Goal: Task Accomplishment & Management: Manage account settings

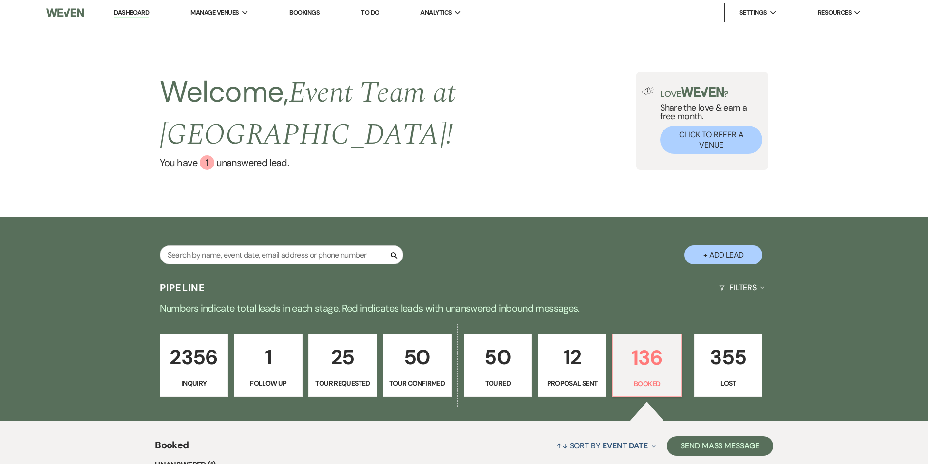
select select "7"
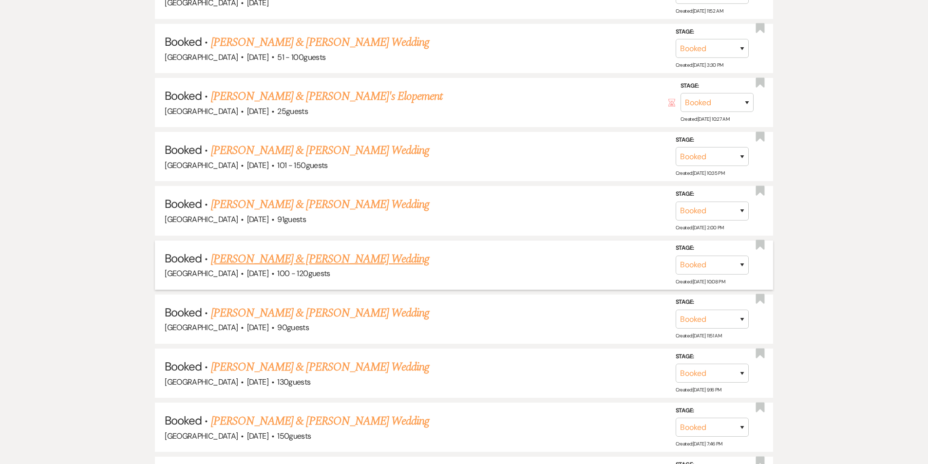
scroll to position [5449, 0]
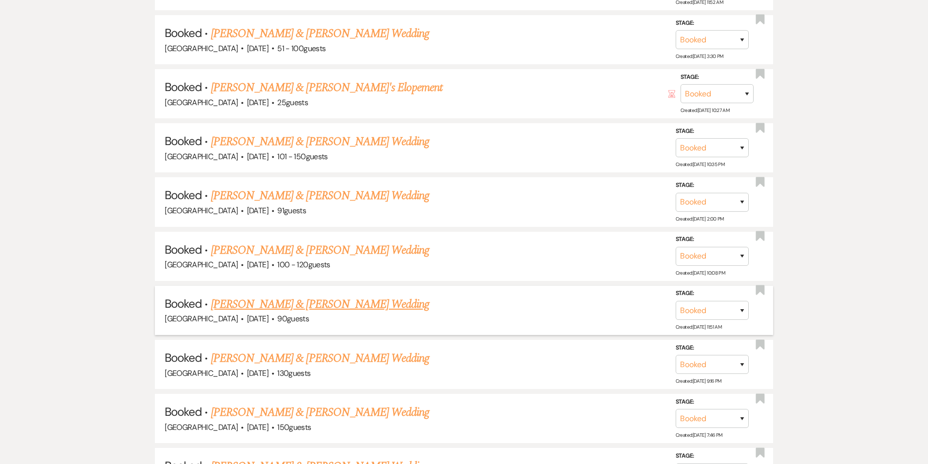
click at [294, 296] on link "[PERSON_NAME] & [PERSON_NAME] Wedding" at bounding box center [320, 305] width 218 height 18
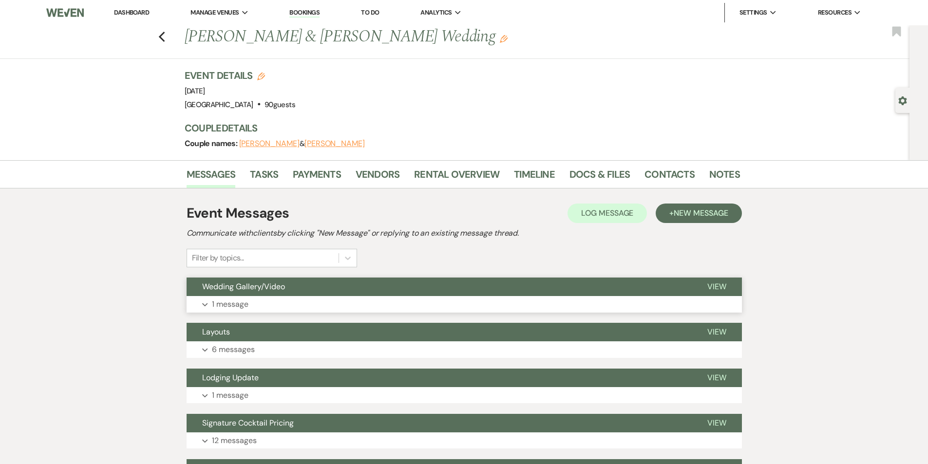
click at [284, 299] on button "Expand 1 message" at bounding box center [464, 304] width 555 height 17
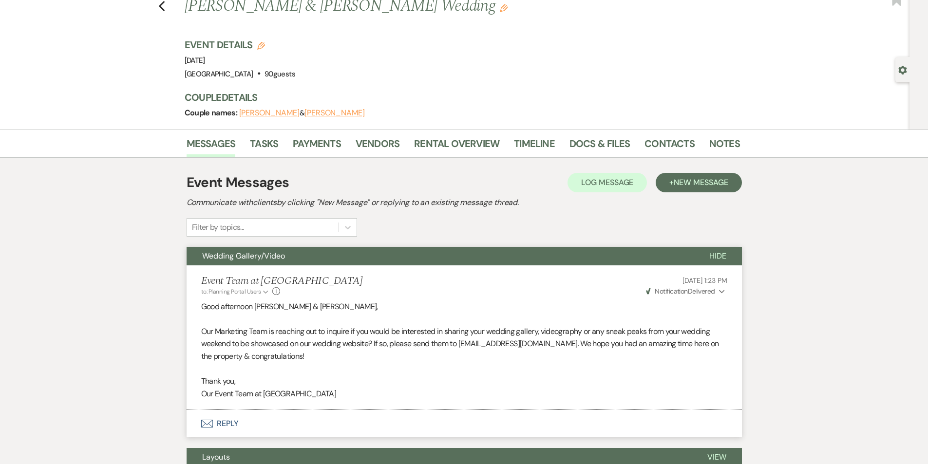
scroll to position [24, 0]
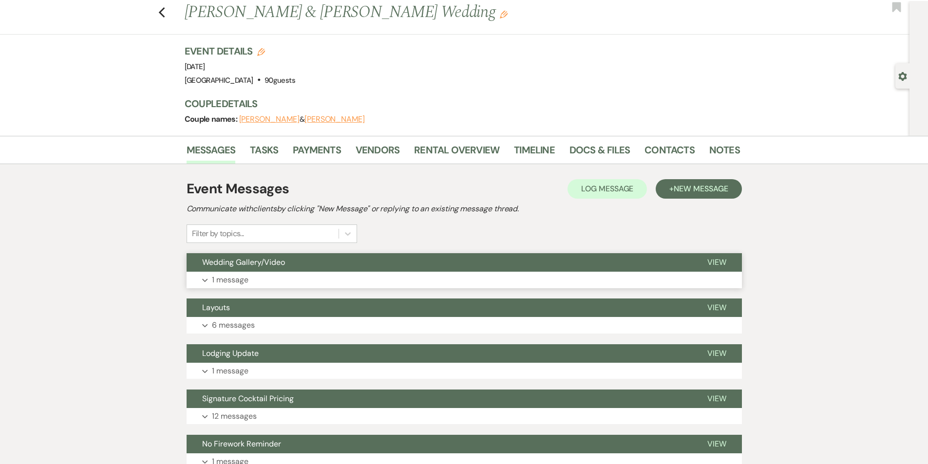
click at [278, 273] on button "Expand 1 message" at bounding box center [464, 280] width 555 height 17
click at [165, 17] on use "button" at bounding box center [161, 12] width 6 height 11
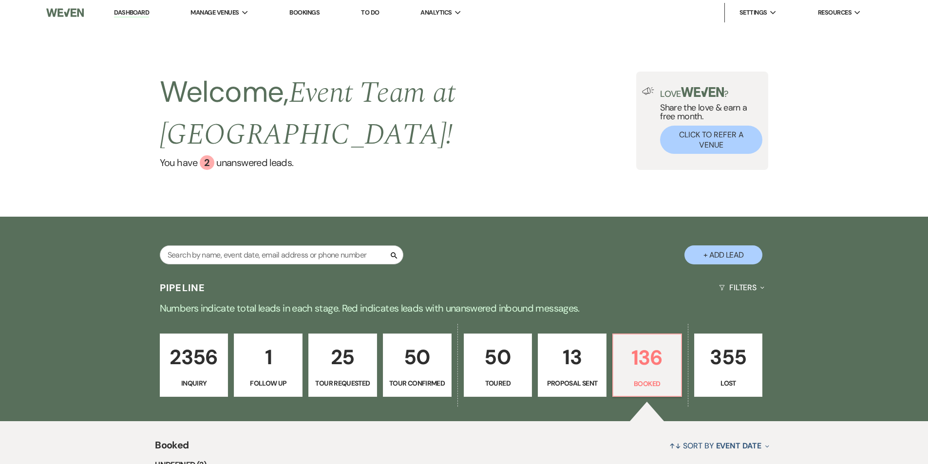
click at [304, 222] on div "Search + Add Lead" at bounding box center [464, 247] width 701 height 51
select select "7"
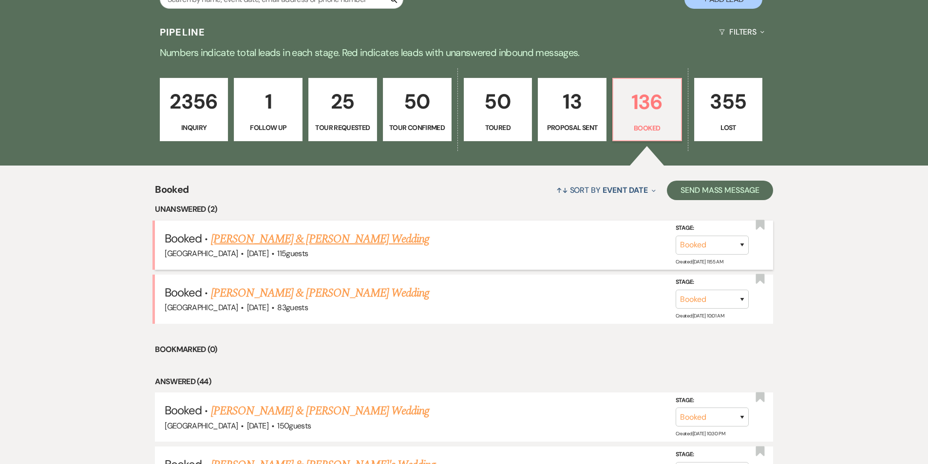
click at [376, 230] on link "[PERSON_NAME] & [PERSON_NAME] Wedding" at bounding box center [320, 239] width 218 height 18
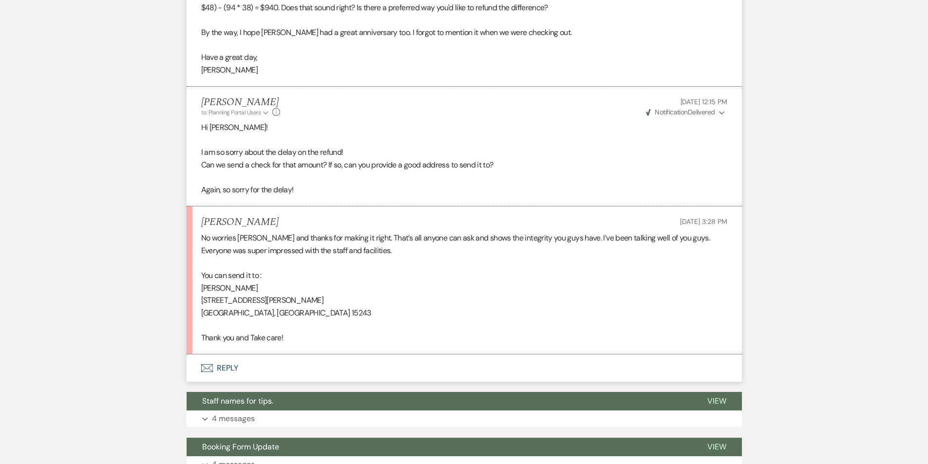
scroll to position [414, 0]
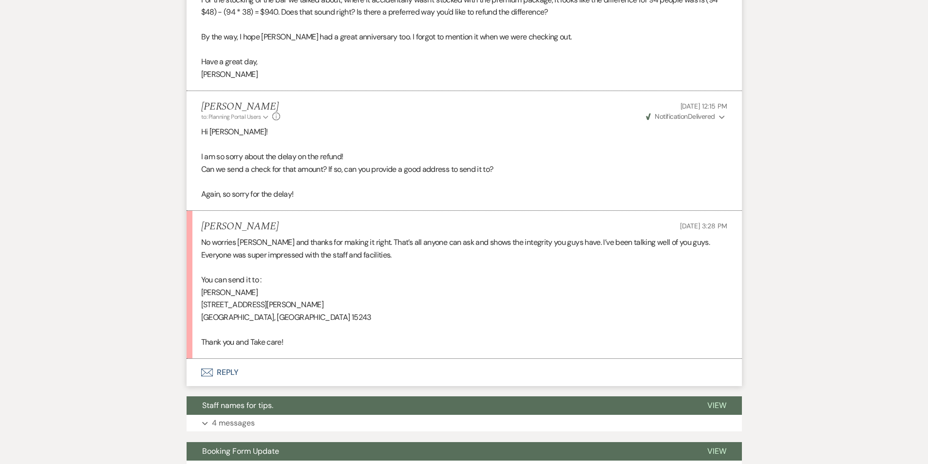
select select "7"
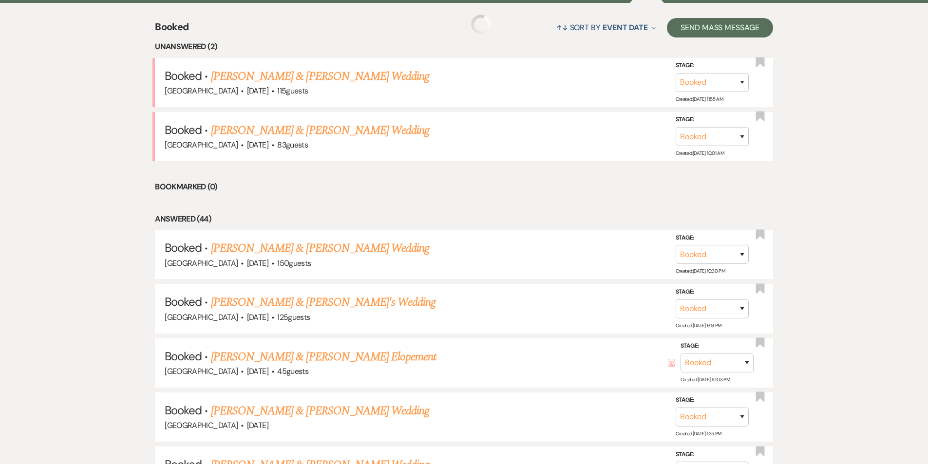
scroll to position [256, 0]
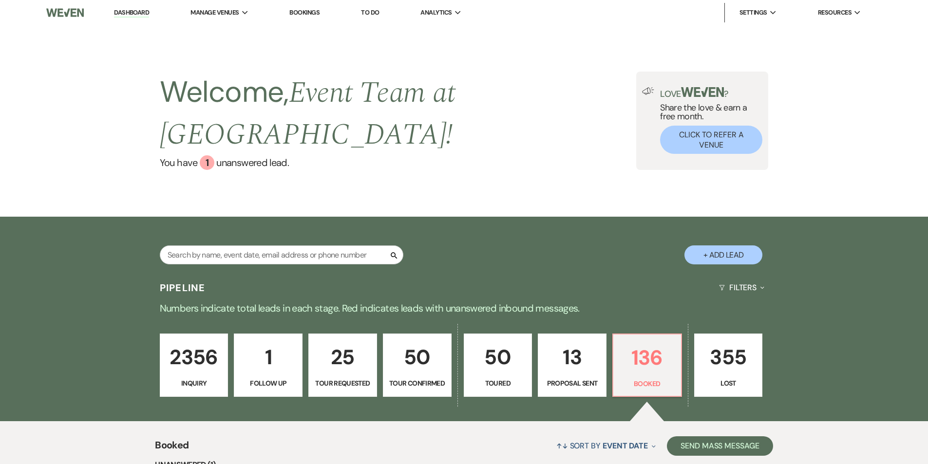
select select "7"
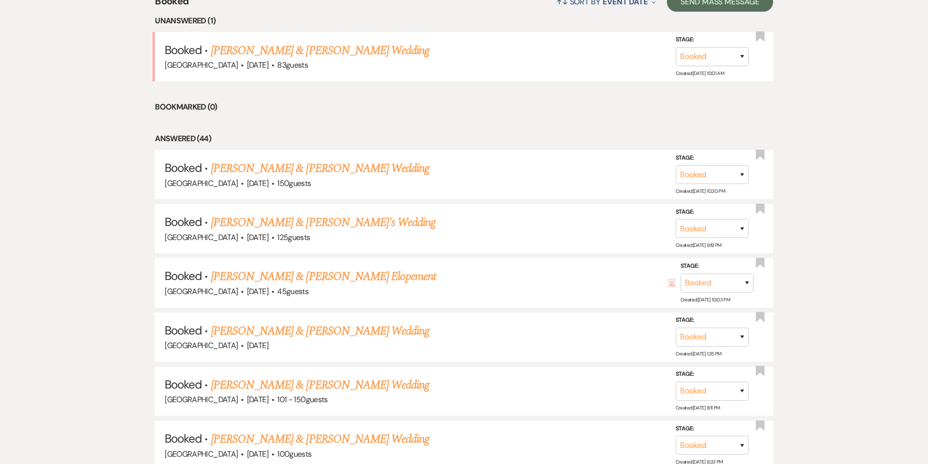
scroll to position [426, 0]
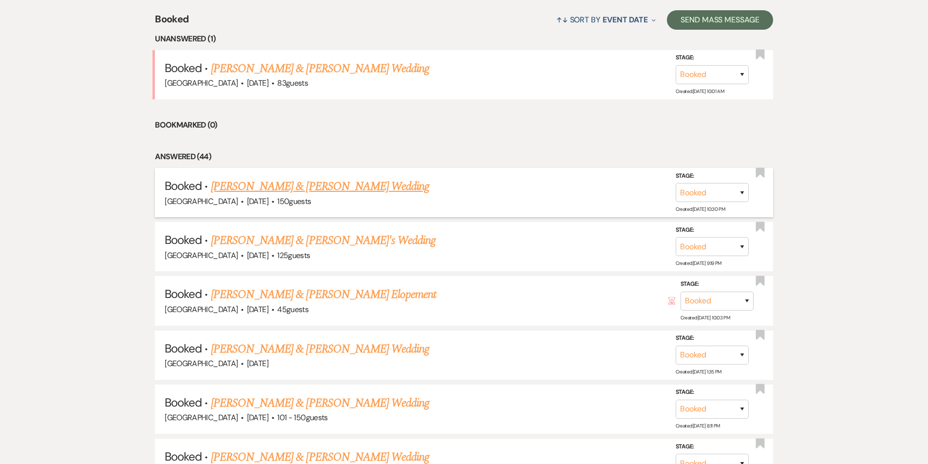
click at [322, 178] on link "[PERSON_NAME] & [PERSON_NAME] Wedding" at bounding box center [320, 187] width 218 height 18
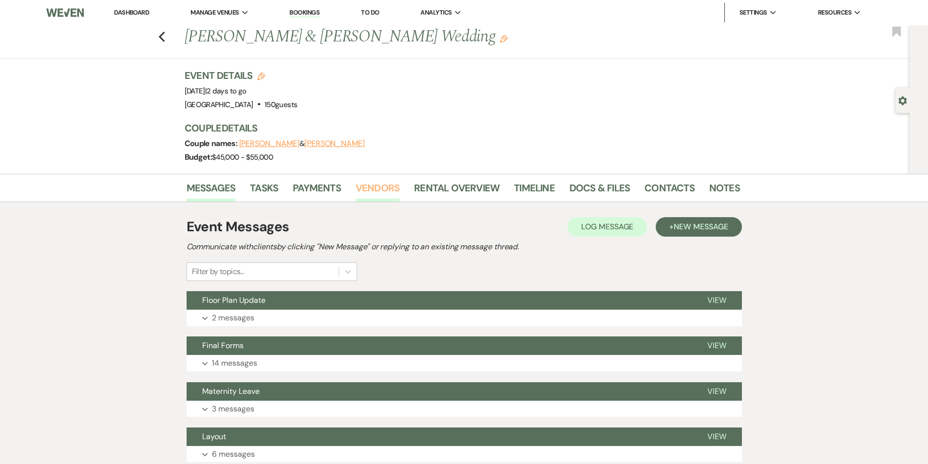
click at [374, 189] on link "Vendors" at bounding box center [378, 190] width 44 height 21
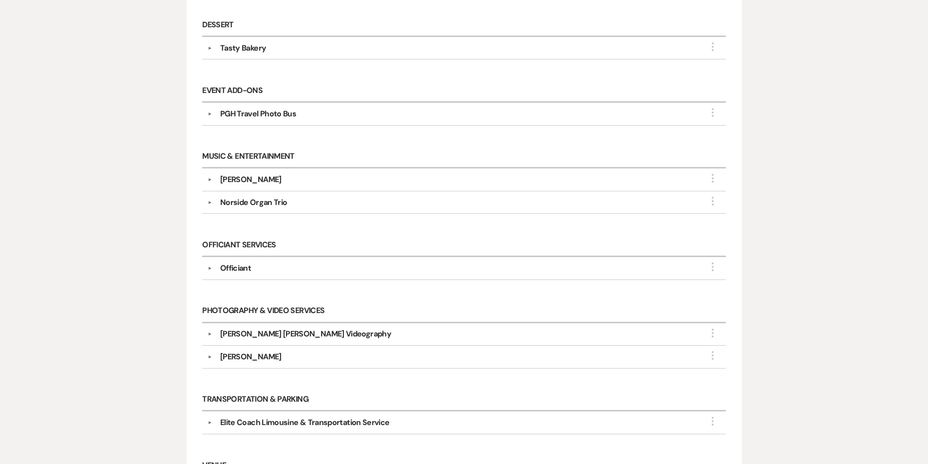
scroll to position [487, 0]
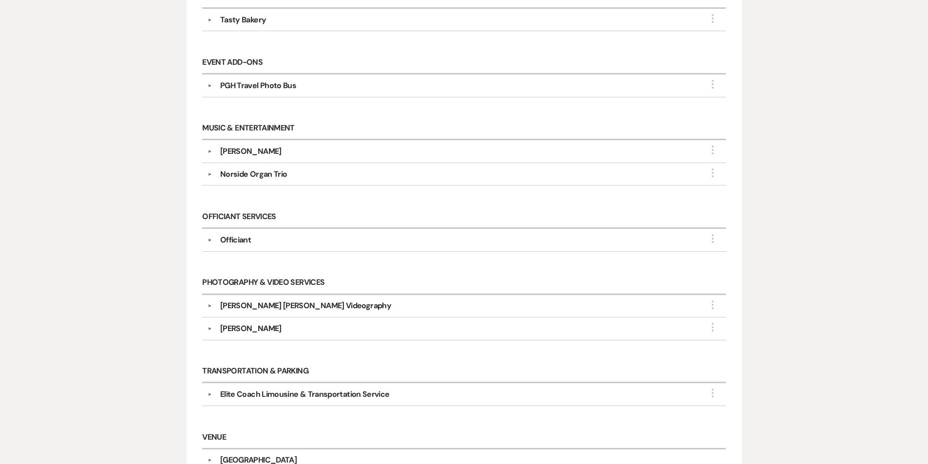
click at [299, 306] on div "[PERSON_NAME] [PERSON_NAME] Videography" at bounding box center [305, 306] width 171 height 12
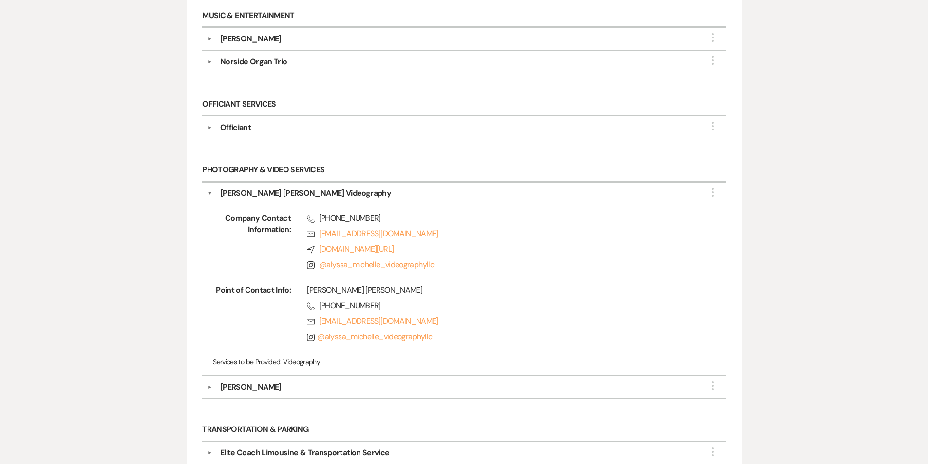
scroll to position [609, 0]
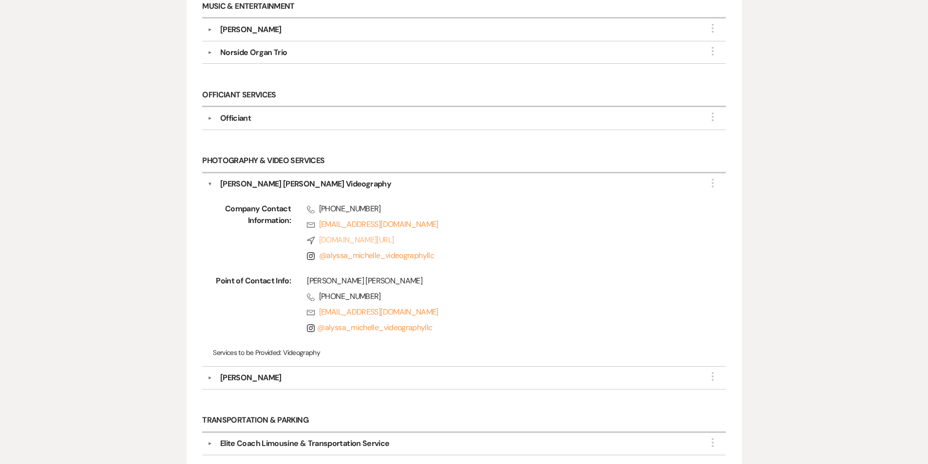
click at [379, 239] on link "Compass [DOMAIN_NAME][URL]" at bounding box center [501, 240] width 388 height 12
click at [204, 181] on div "▼ [PERSON_NAME] [PERSON_NAME] Videography More Company Contact Information: Pho…" at bounding box center [463, 270] width 523 height 194
click at [208, 181] on button "▼" at bounding box center [210, 184] width 5 height 12
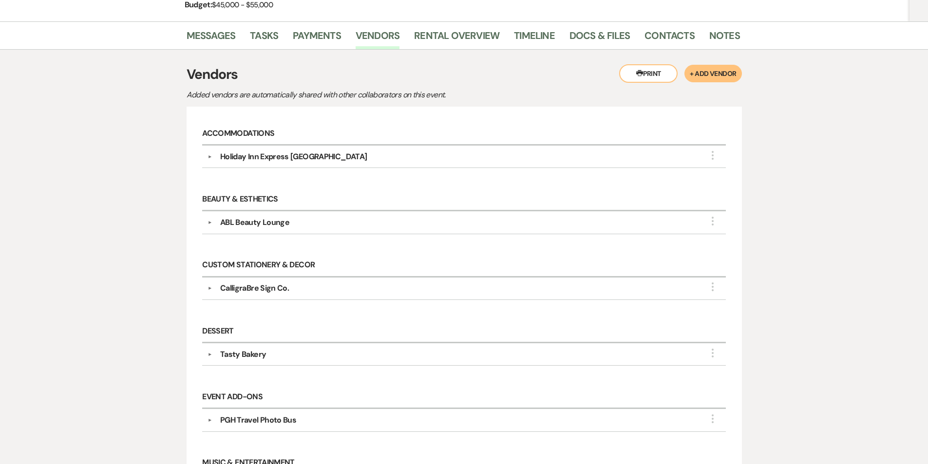
scroll to position [0, 0]
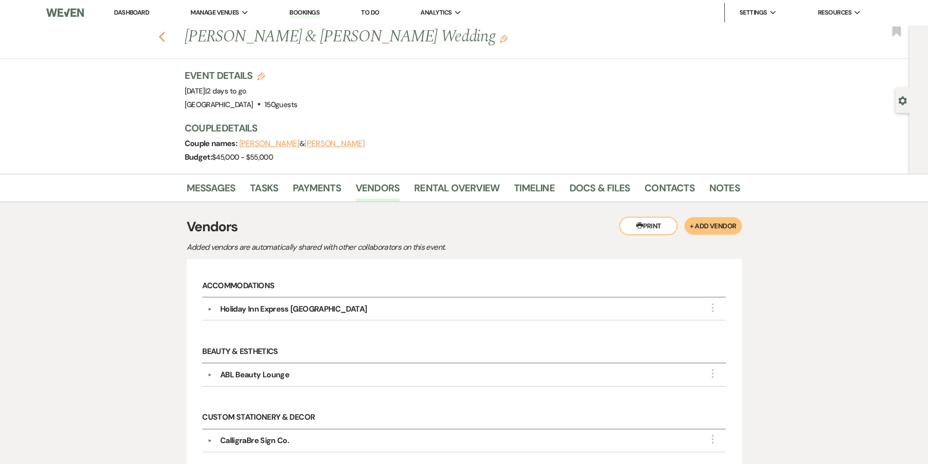
click at [165, 39] on use "button" at bounding box center [161, 37] width 6 height 11
select select "7"
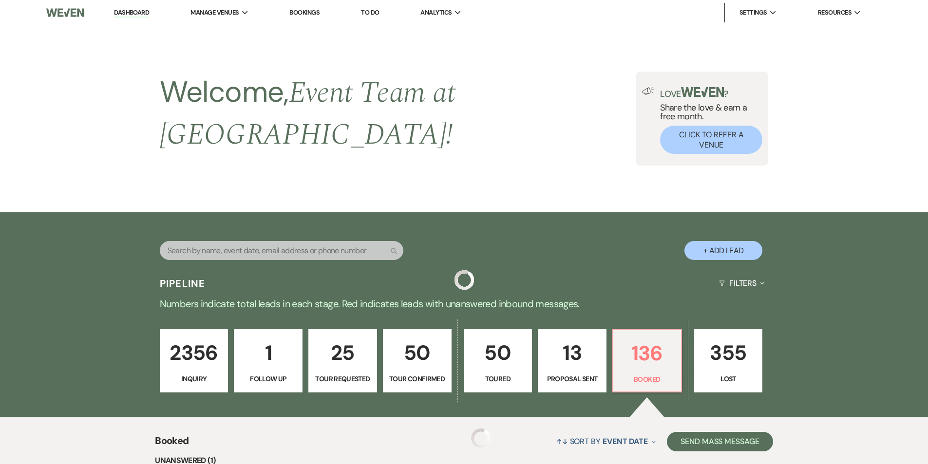
scroll to position [426, 0]
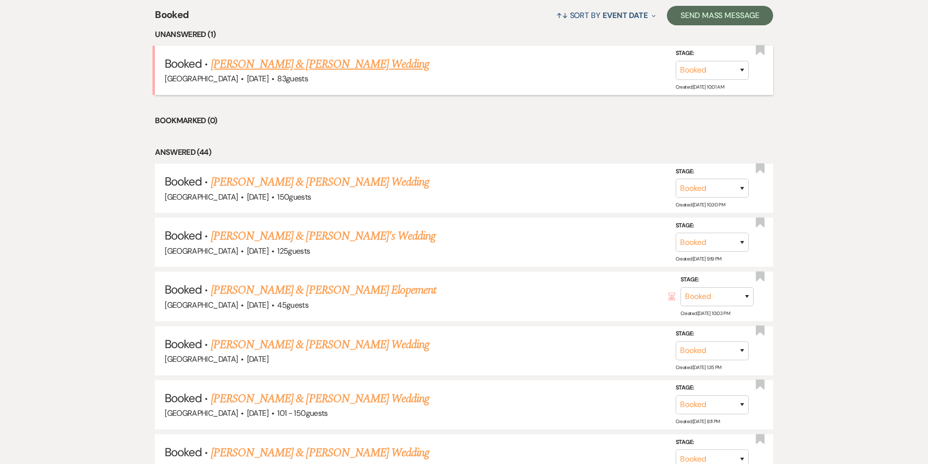
click at [329, 56] on link "[PERSON_NAME] & [PERSON_NAME] Wedding" at bounding box center [320, 65] width 218 height 18
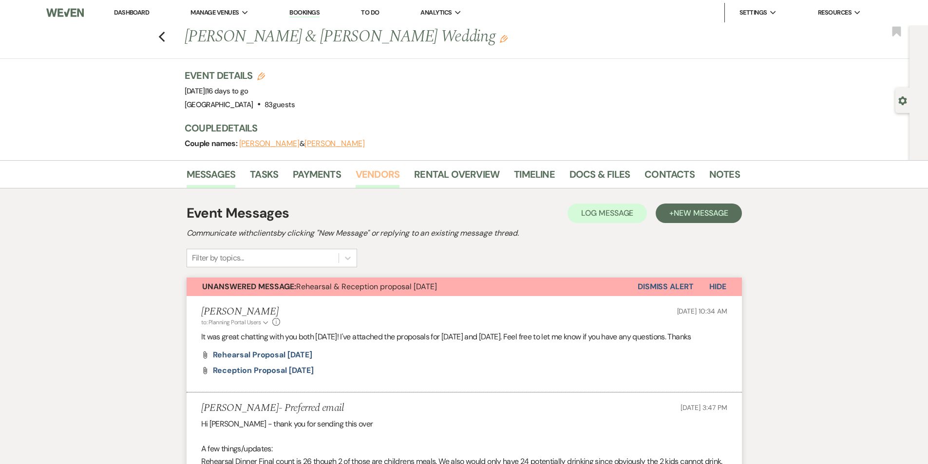
click at [364, 176] on link "Vendors" at bounding box center [378, 177] width 44 height 21
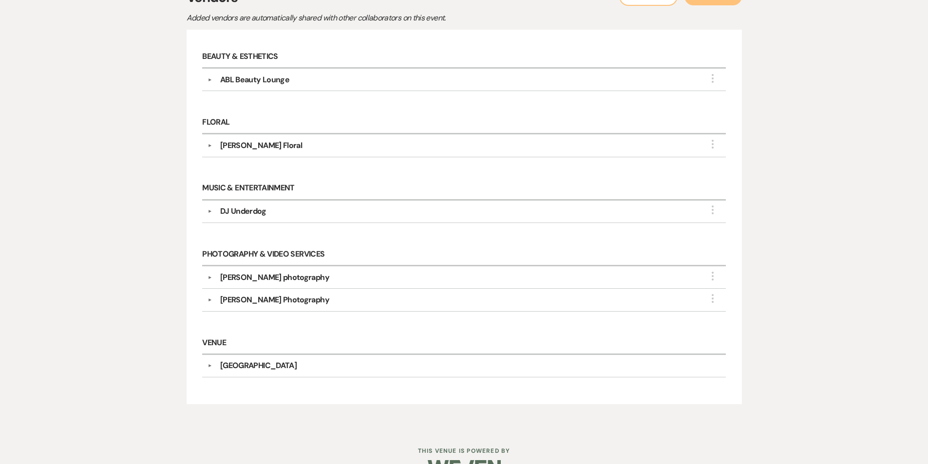
scroll to position [243, 0]
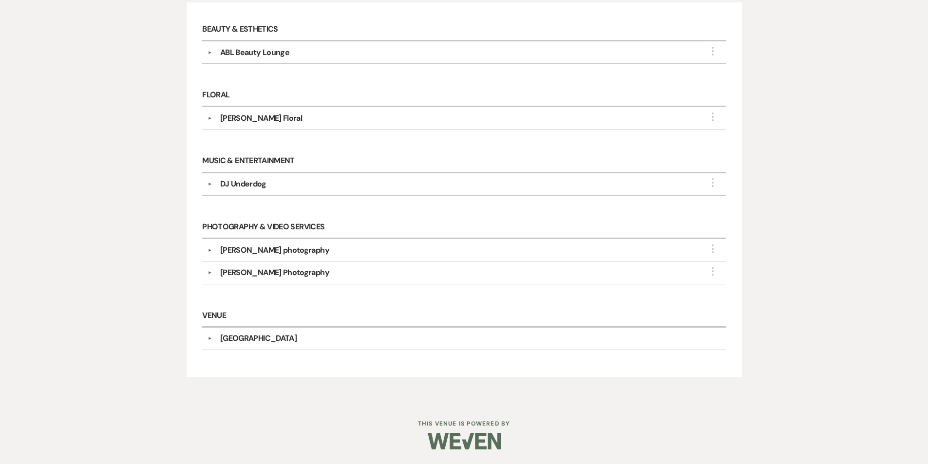
click at [246, 271] on div "[PERSON_NAME] Photography" at bounding box center [274, 273] width 109 height 12
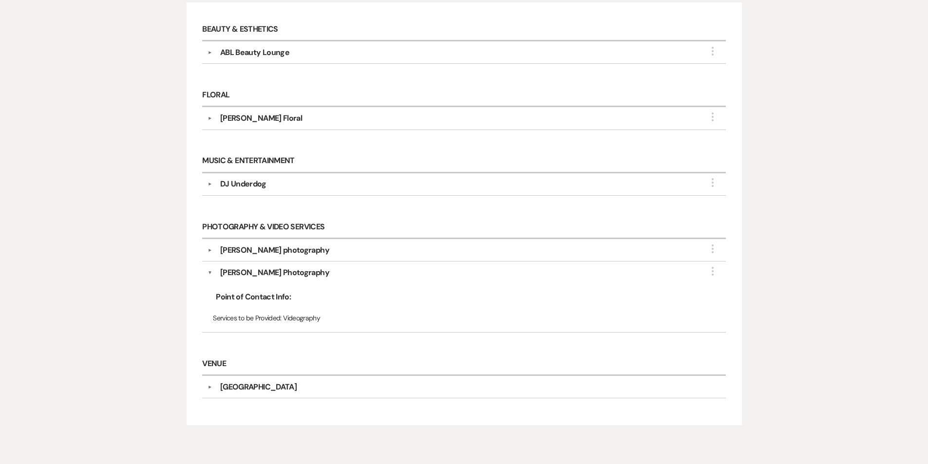
select select "7"
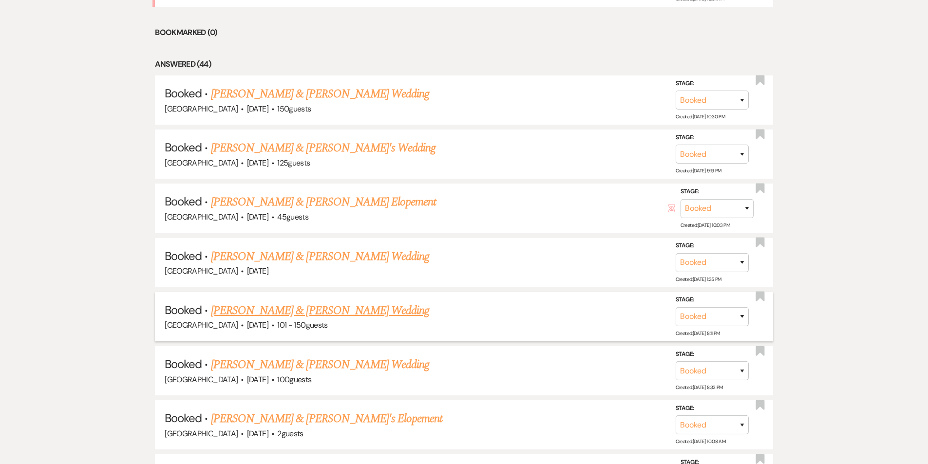
scroll to position [524, 0]
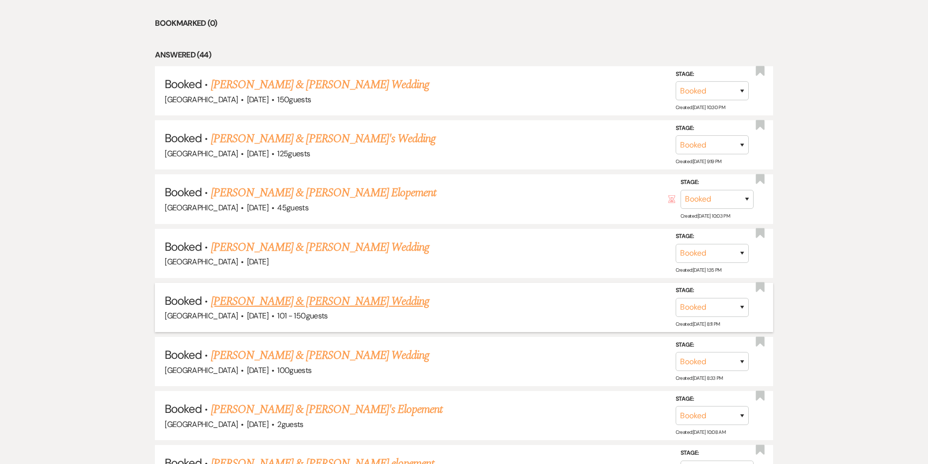
click at [329, 293] on link "[PERSON_NAME] & [PERSON_NAME] Wedding" at bounding box center [320, 302] width 218 height 18
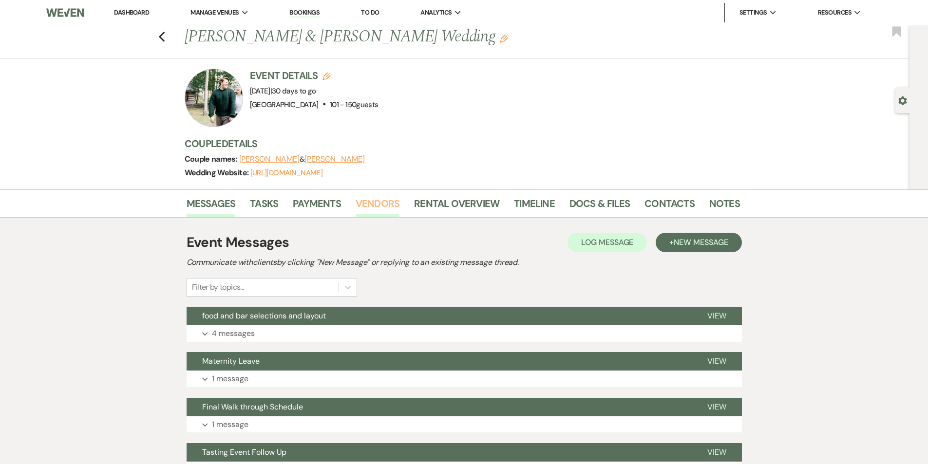
click at [397, 208] on link "Vendors" at bounding box center [378, 206] width 44 height 21
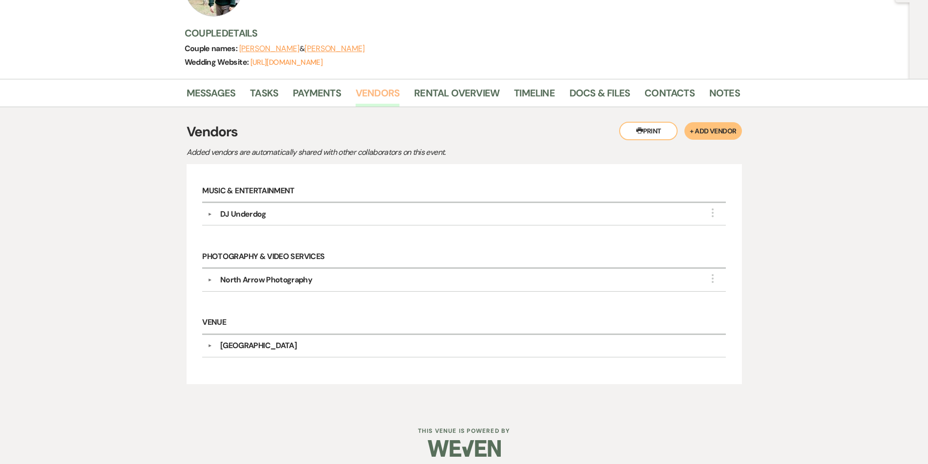
scroll to position [118, 0]
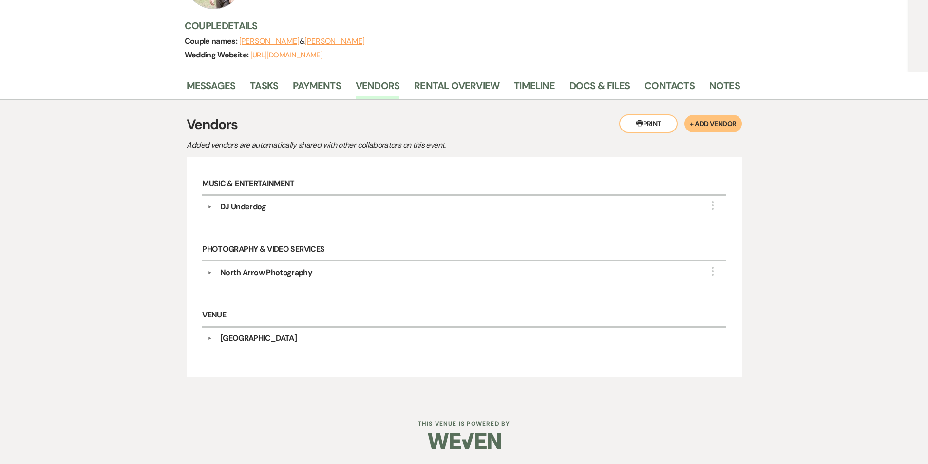
select select "7"
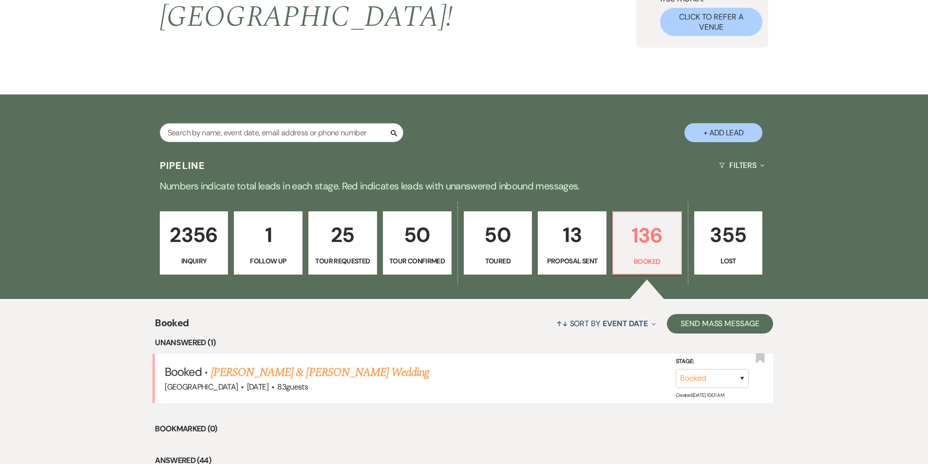
scroll to position [524, 0]
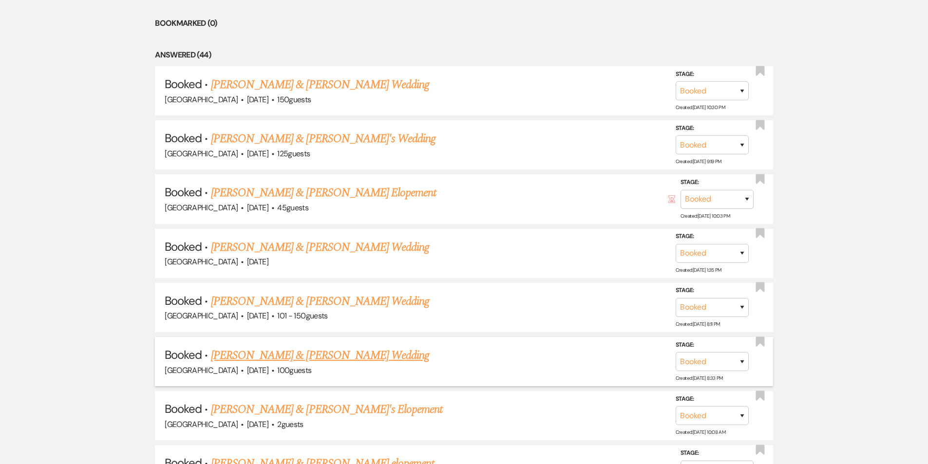
click at [297, 347] on link "[PERSON_NAME] & [PERSON_NAME] Wedding" at bounding box center [320, 356] width 218 height 18
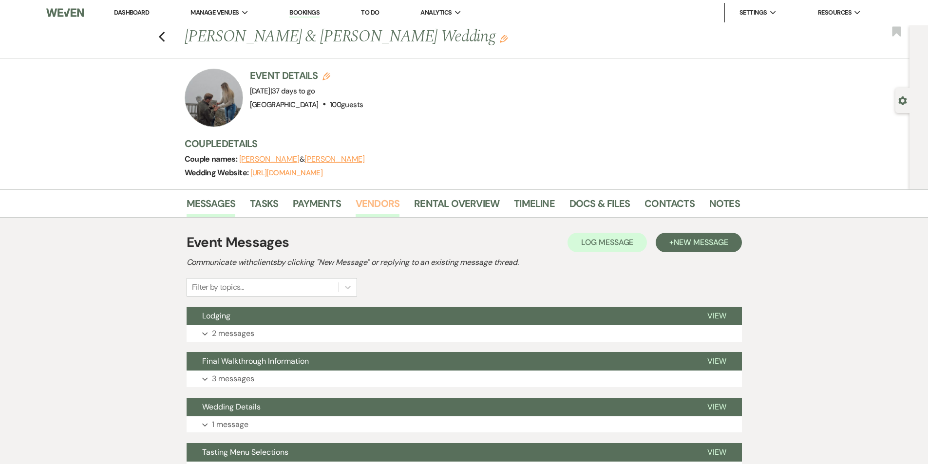
click at [372, 201] on link "Vendors" at bounding box center [378, 206] width 44 height 21
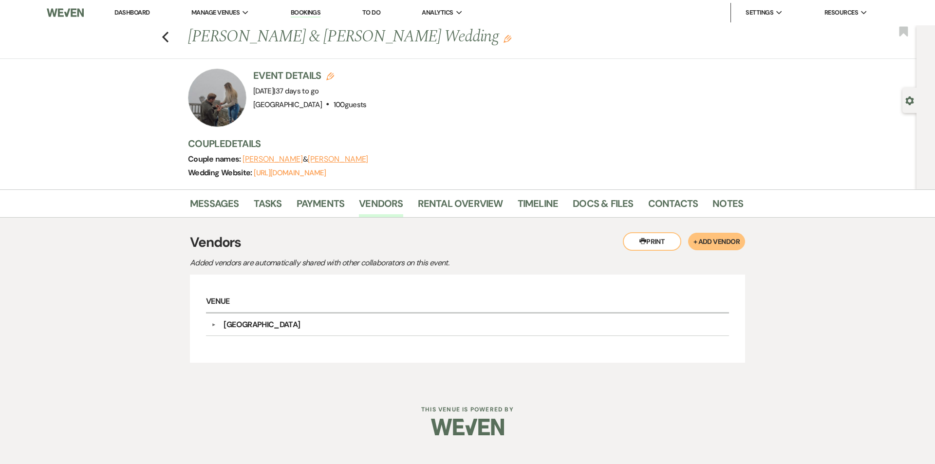
select select "7"
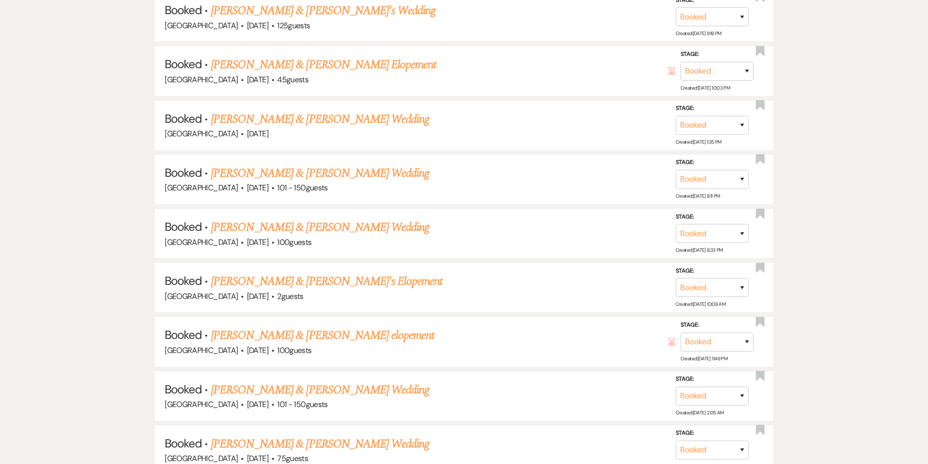
scroll to position [670, 0]
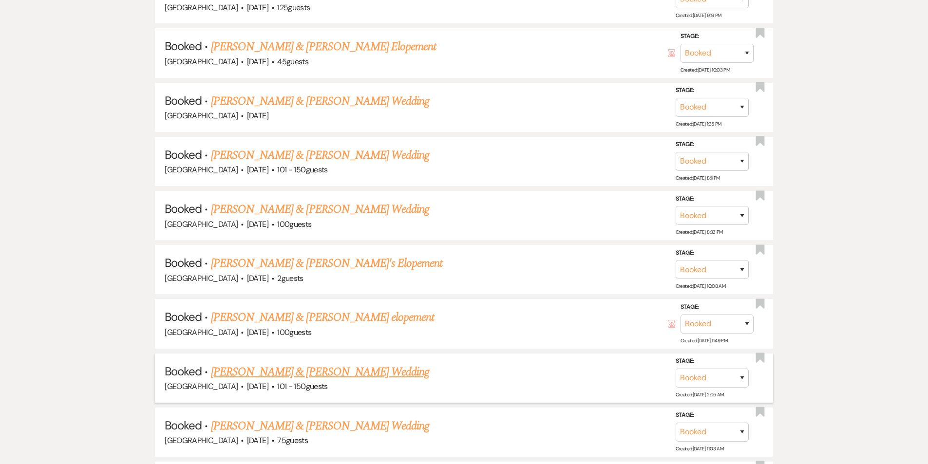
click at [354, 363] on link "[PERSON_NAME] & [PERSON_NAME] Wedding" at bounding box center [320, 372] width 218 height 18
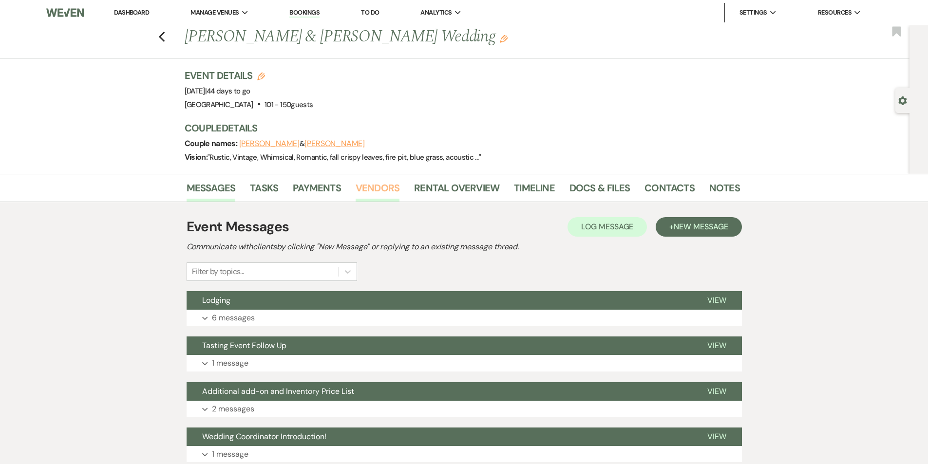
click at [364, 189] on link "Vendors" at bounding box center [378, 190] width 44 height 21
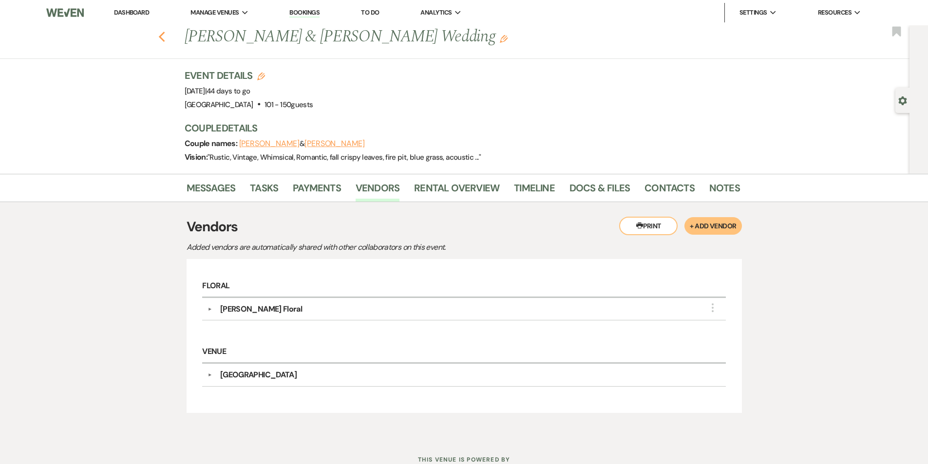
click at [165, 39] on use "button" at bounding box center [161, 37] width 6 height 11
select select "7"
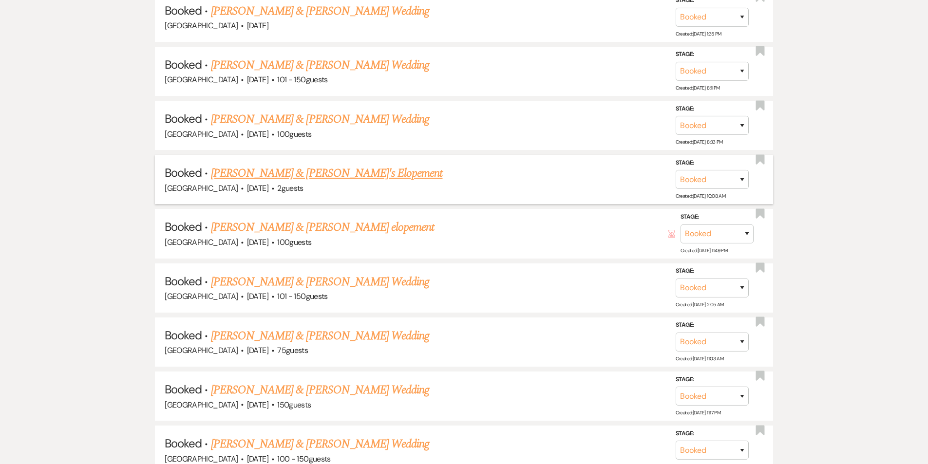
scroll to position [779, 0]
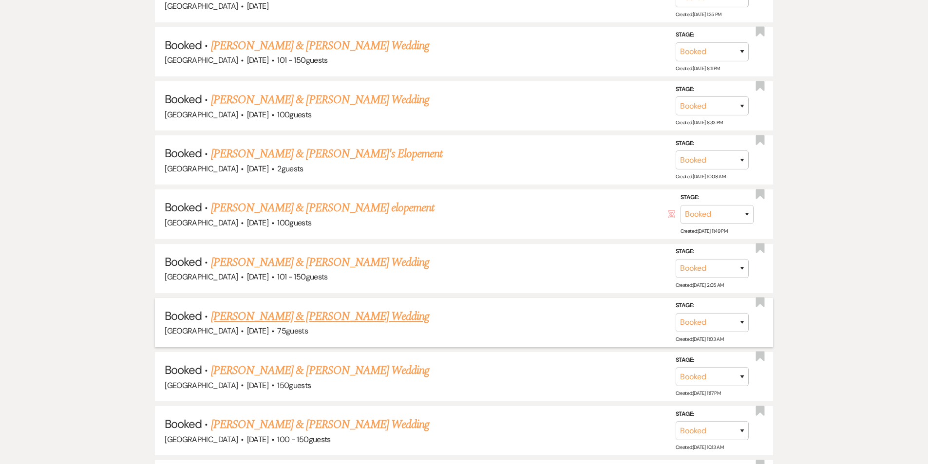
click at [342, 308] on link "[PERSON_NAME] & [PERSON_NAME] Wedding" at bounding box center [320, 317] width 218 height 18
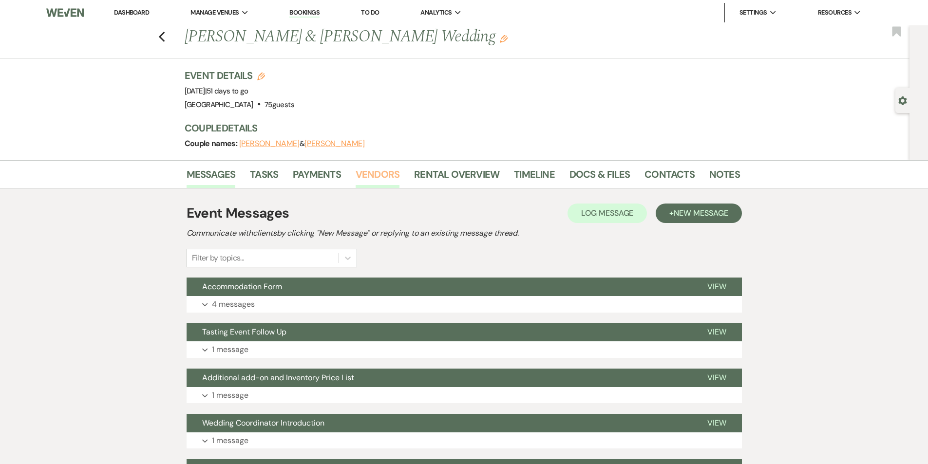
click at [361, 173] on link "Vendors" at bounding box center [378, 177] width 44 height 21
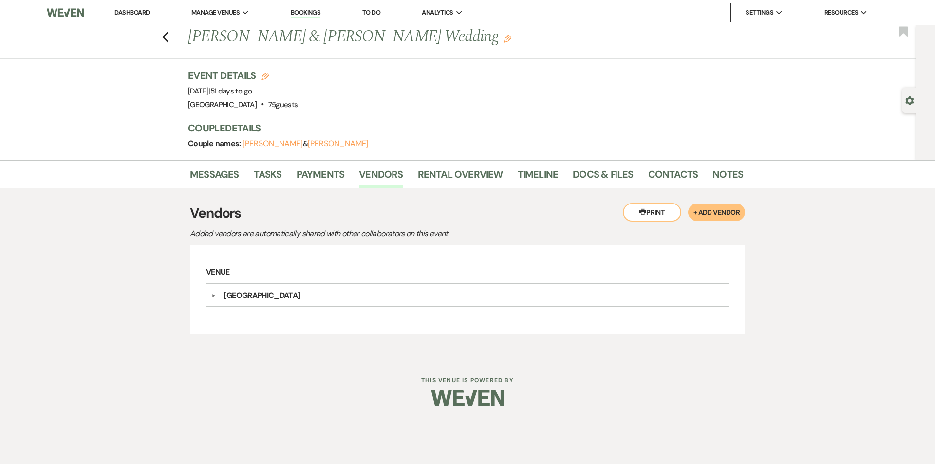
click at [170, 38] on div "Previous [PERSON_NAME] & [PERSON_NAME] Wedding Edit Bookmark" at bounding box center [456, 42] width 922 height 34
click at [162, 40] on icon "Previous" at bounding box center [165, 37] width 7 height 12
select select "7"
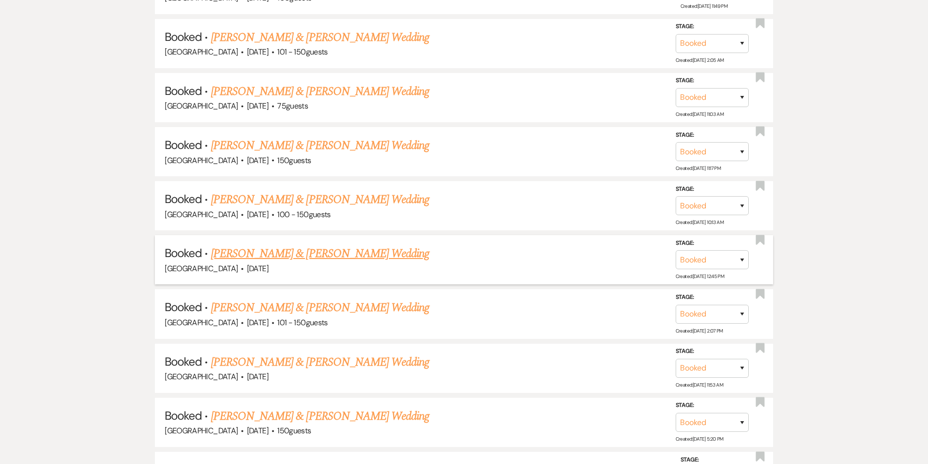
scroll to position [999, 0]
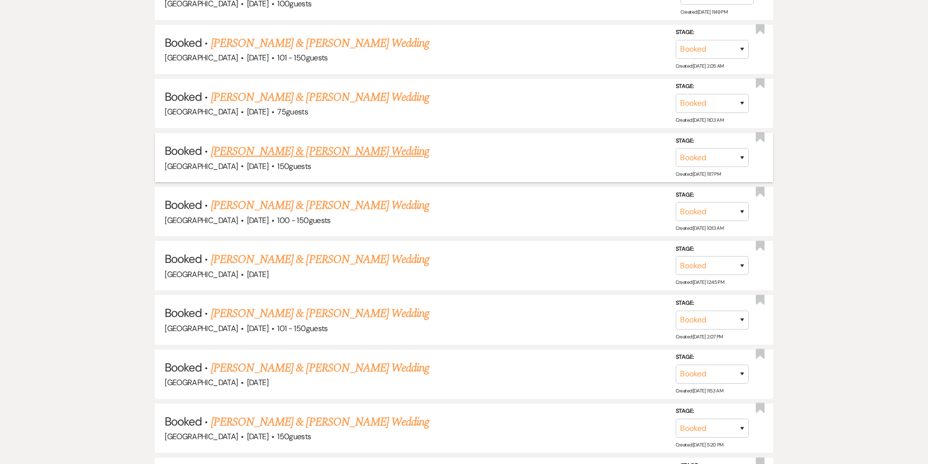
click at [332, 143] on link "[PERSON_NAME] & [PERSON_NAME] Wedding" at bounding box center [320, 152] width 218 height 18
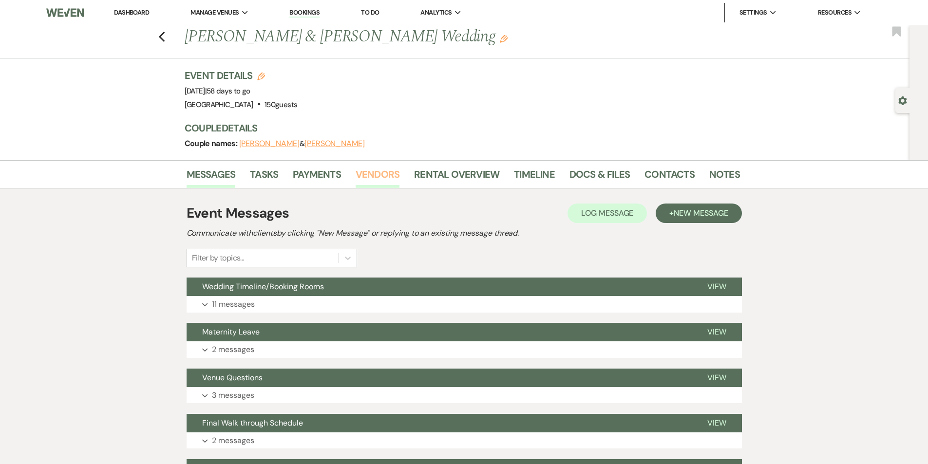
click at [374, 179] on link "Vendors" at bounding box center [378, 177] width 44 height 21
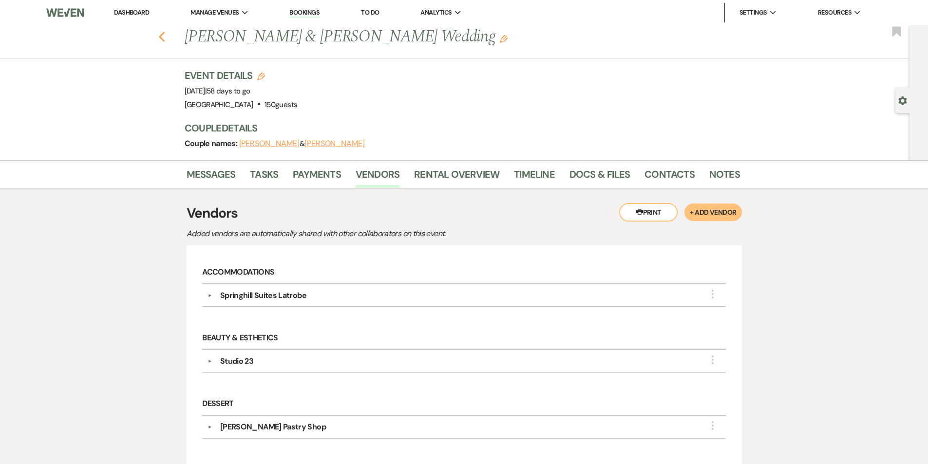
click at [166, 42] on icon "Previous" at bounding box center [161, 37] width 7 height 12
select select "7"
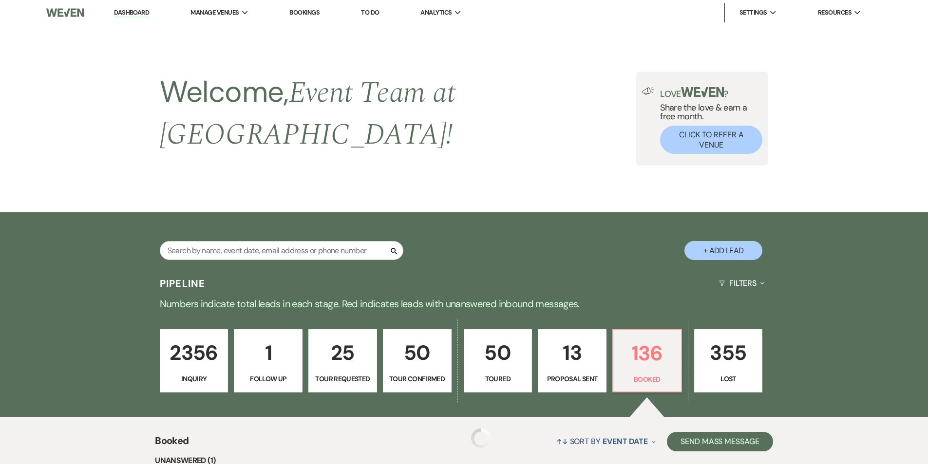
scroll to position [999, 0]
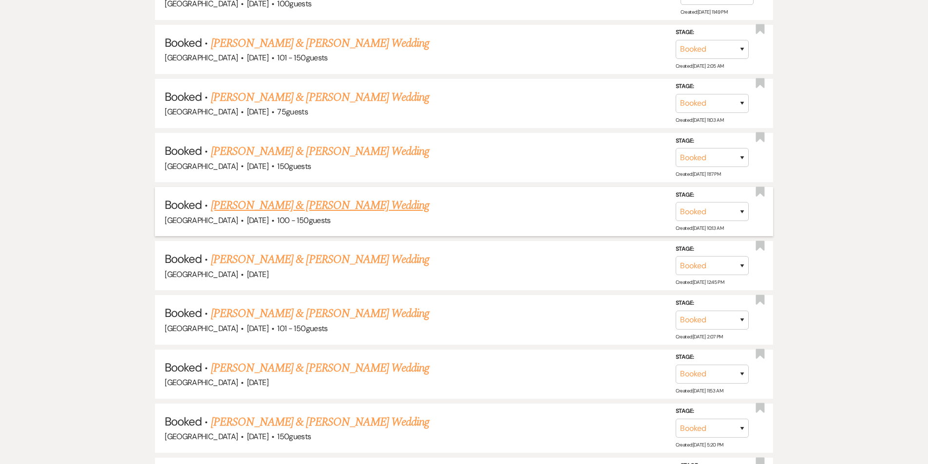
click at [300, 197] on link "[PERSON_NAME] & [PERSON_NAME] Wedding" at bounding box center [320, 206] width 218 height 18
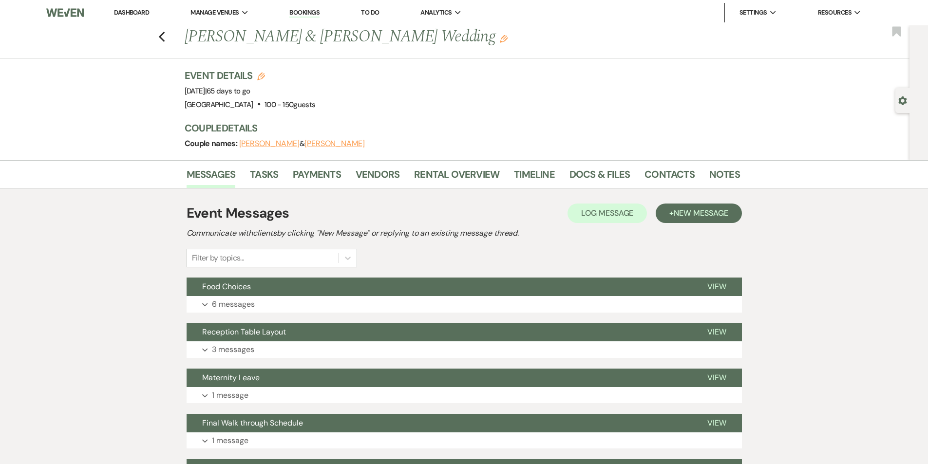
click at [353, 171] on li "Payments" at bounding box center [324, 176] width 63 height 23
click at [375, 177] on link "Vendors" at bounding box center [378, 177] width 44 height 21
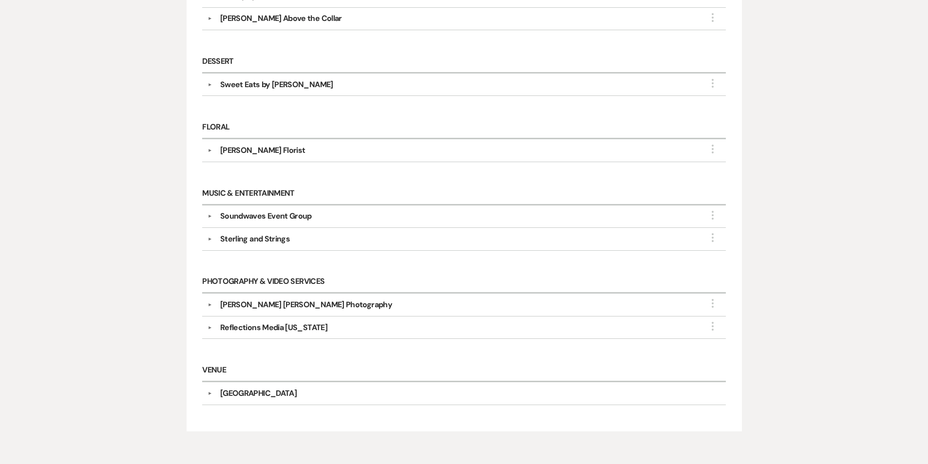
scroll to position [378, 0]
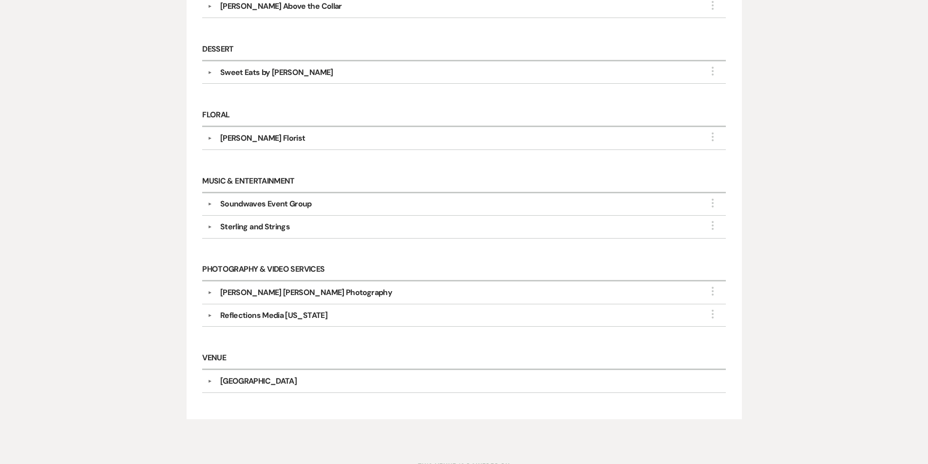
click at [279, 292] on div "[PERSON_NAME] [PERSON_NAME] Photography" at bounding box center [306, 293] width 172 height 12
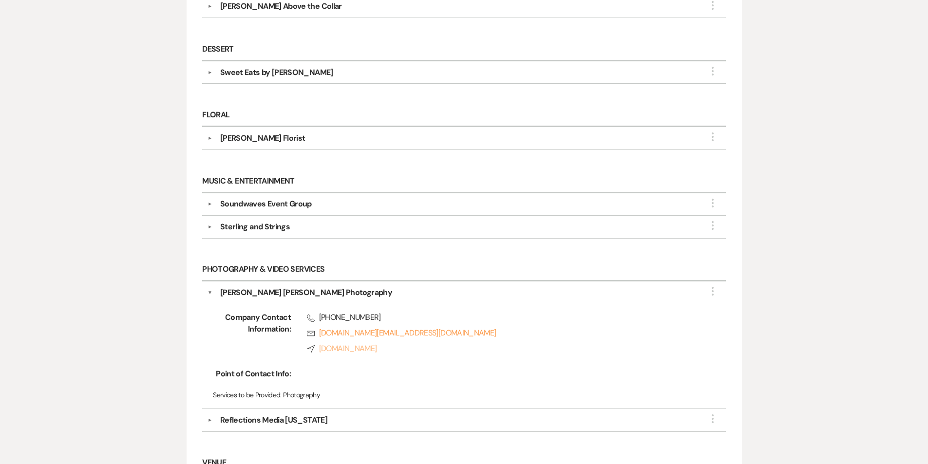
click at [376, 350] on link "Compass [DOMAIN_NAME]" at bounding box center [501, 349] width 388 height 12
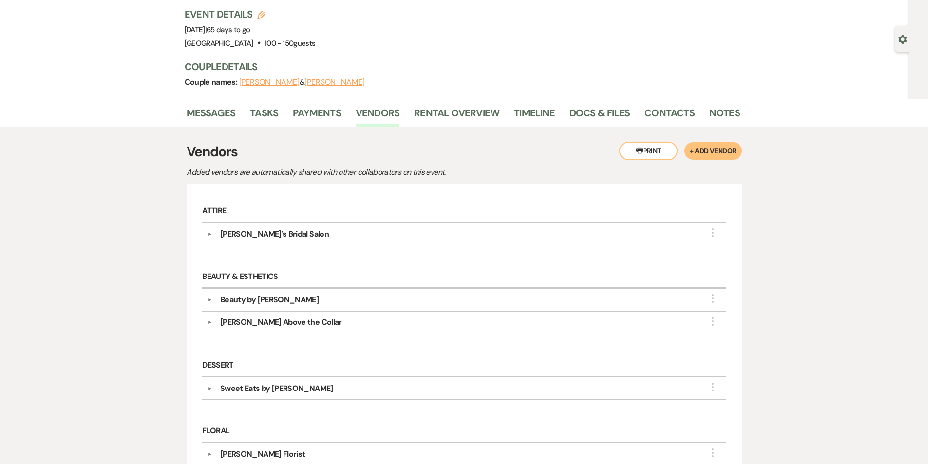
scroll to position [0, 0]
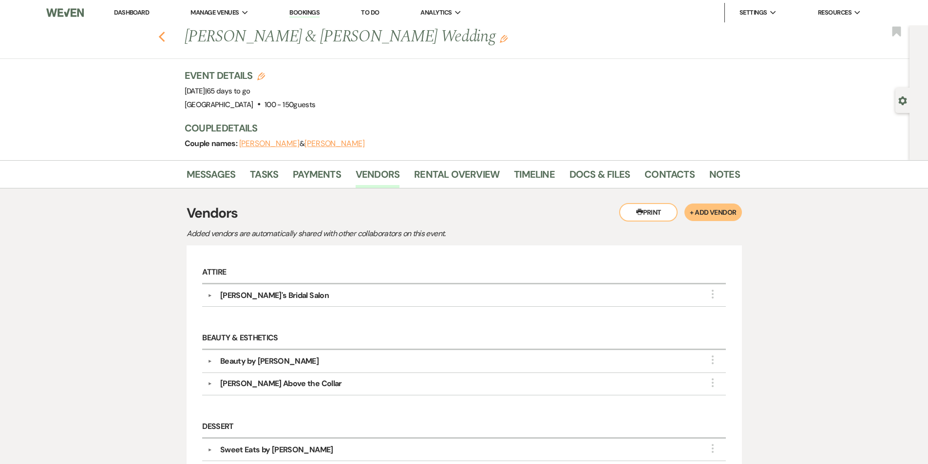
click at [164, 39] on use "button" at bounding box center [161, 37] width 6 height 11
select select "7"
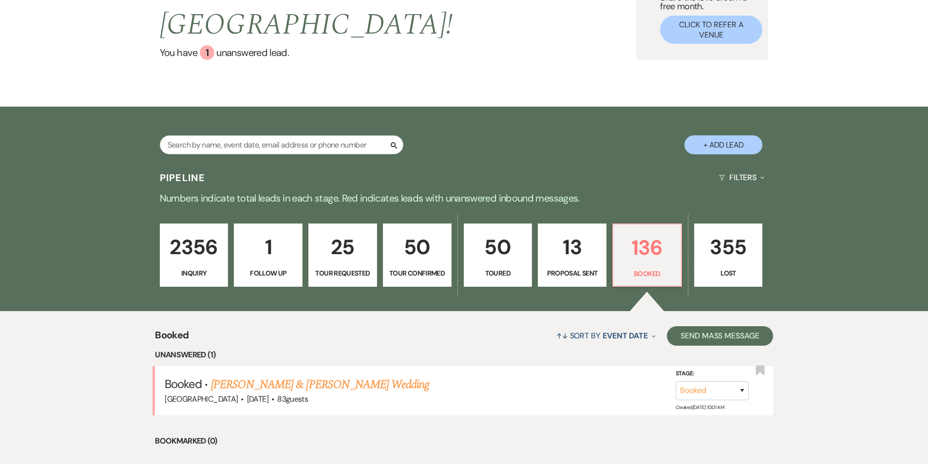
scroll to position [110, 0]
